Goal: Understand process/instructions

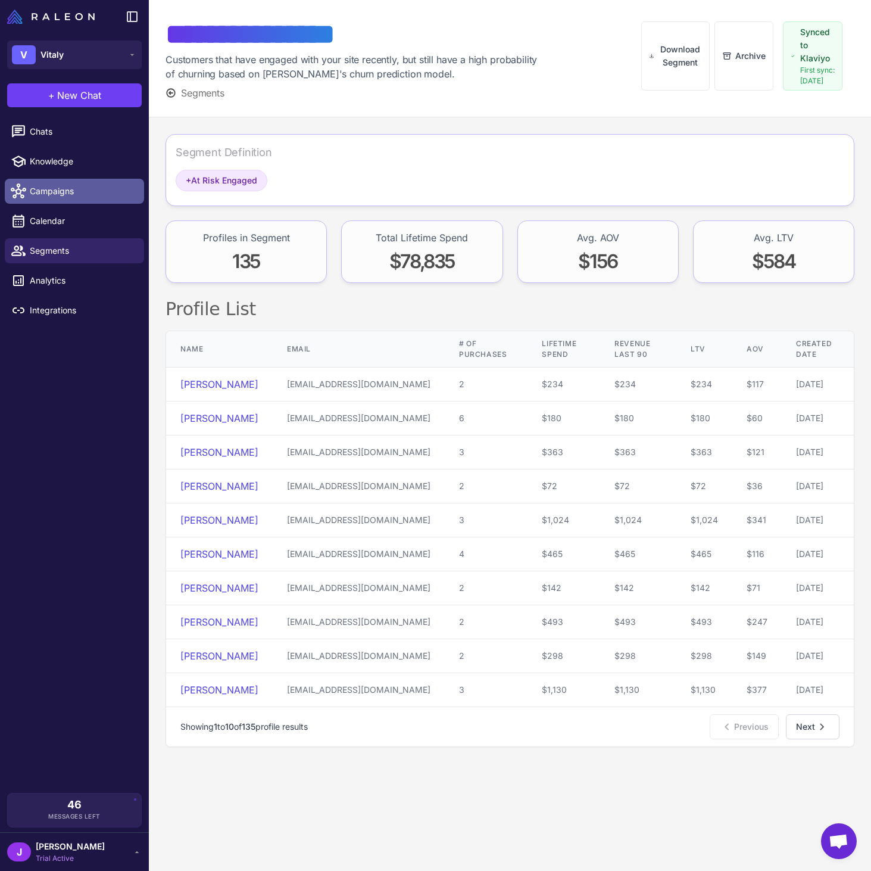
click at [65, 194] on span "Campaigns" at bounding box center [82, 191] width 105 height 13
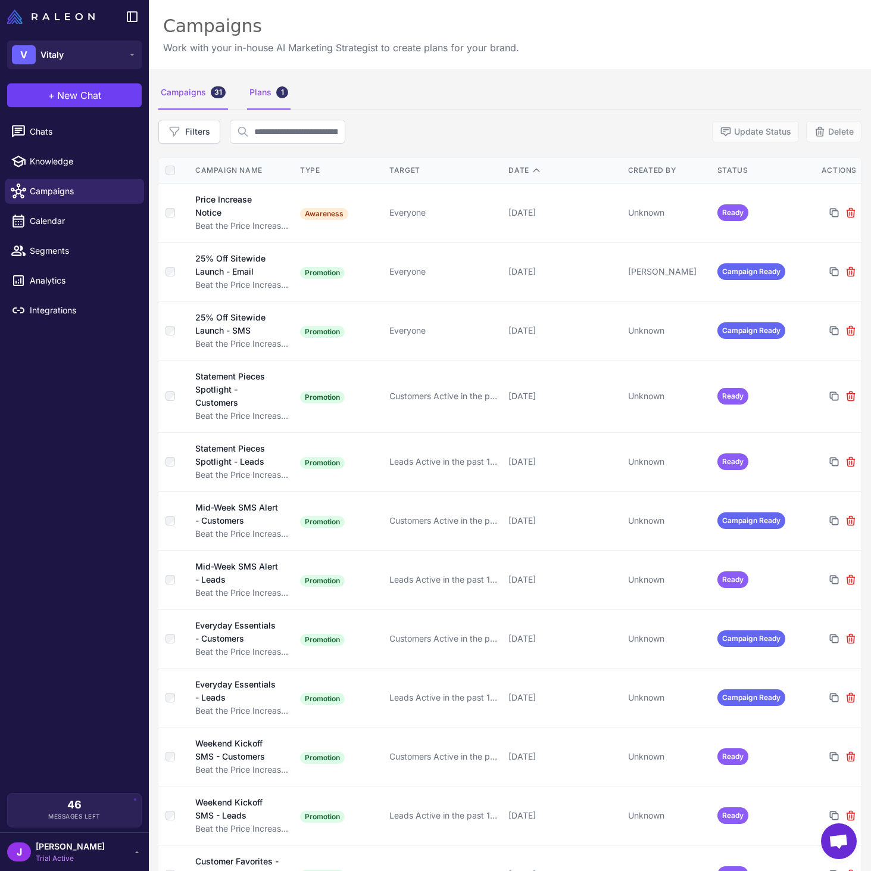
click at [260, 99] on div "Plans 1" at bounding box center [268, 92] width 43 height 33
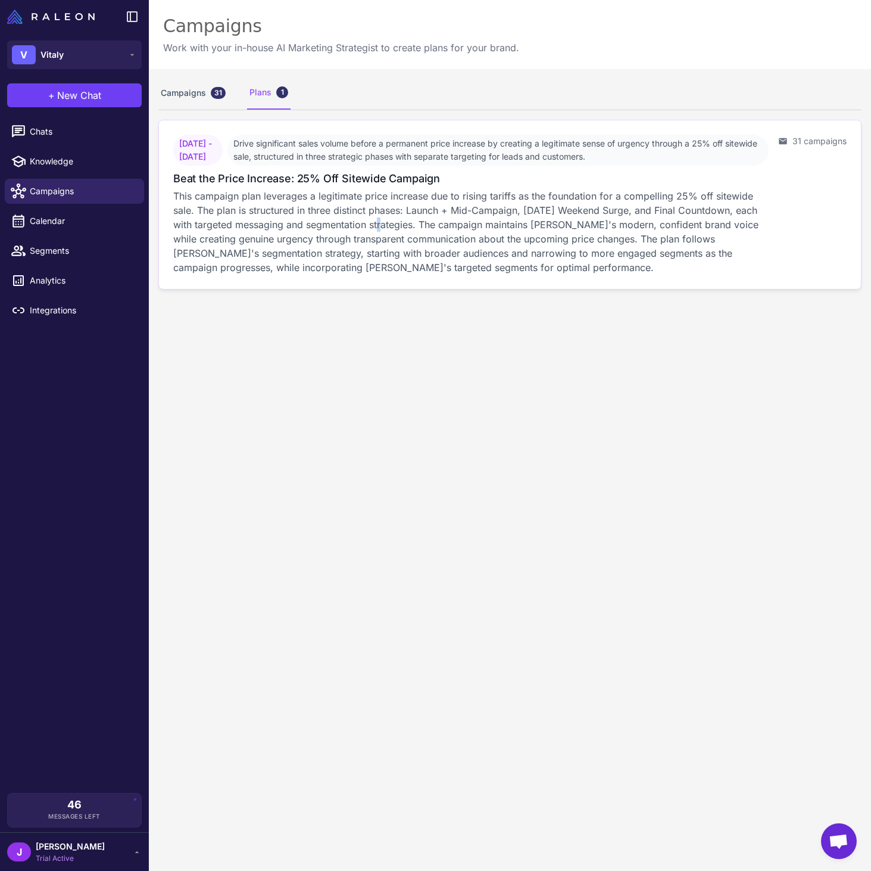
click at [395, 224] on p "This campaign plan leverages a legitimate price increase due to rising tariffs …" at bounding box center [471, 232] width 596 height 86
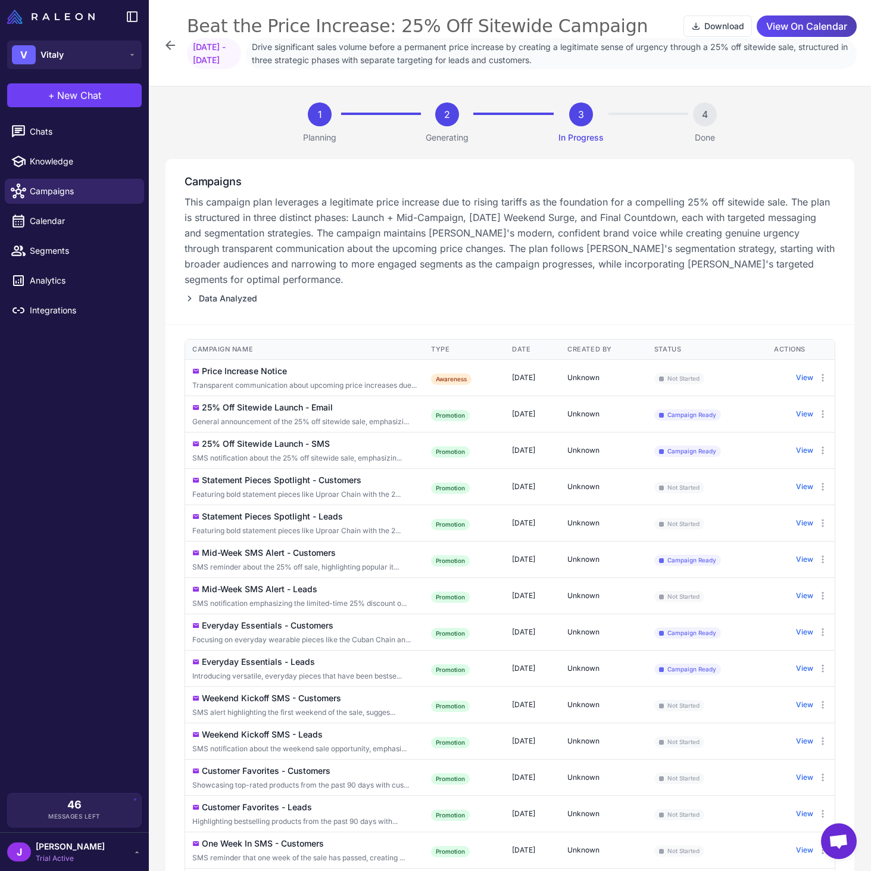
click at [329, 481] on div "Statement Pieces Spotlight - Customers" at bounding box center [282, 479] width 160 height 13
click at [275, 479] on div "Statement Pieces Spotlight - Customers" at bounding box center [282, 479] width 160 height 13
